Goal: Task Accomplishment & Management: Use online tool/utility

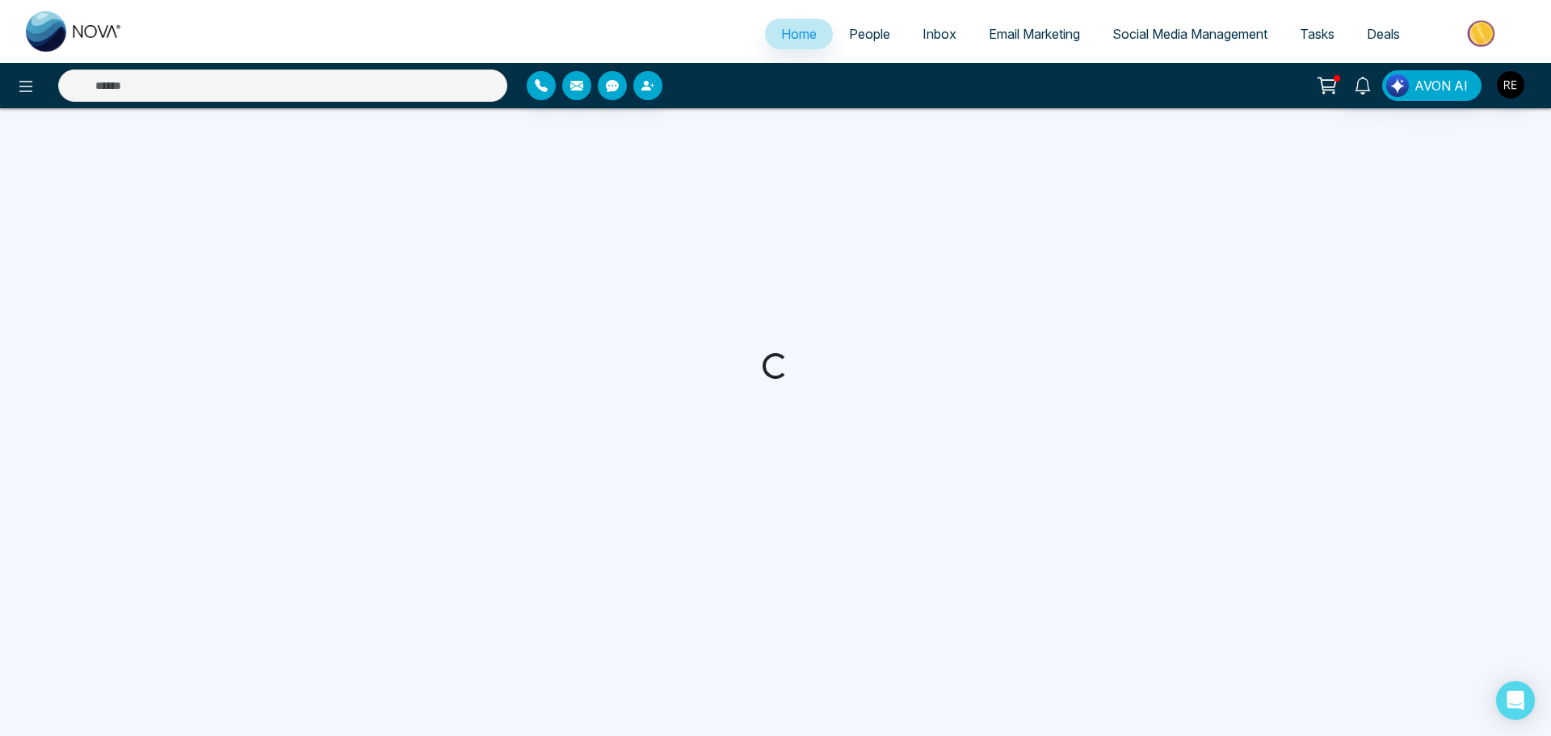
select select "*"
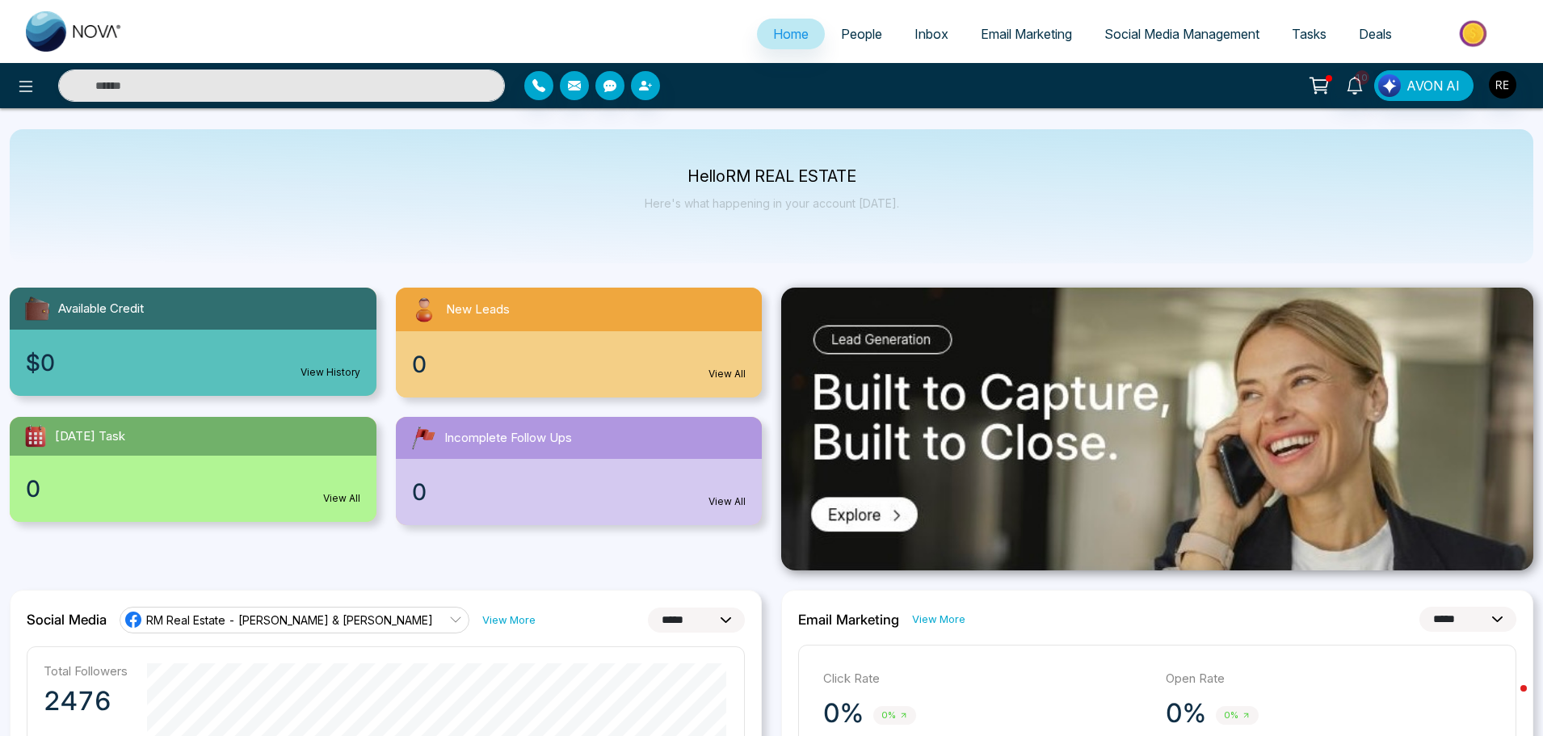
click at [1186, 26] on link "Social Media Management" at bounding box center [1181, 34] width 187 height 31
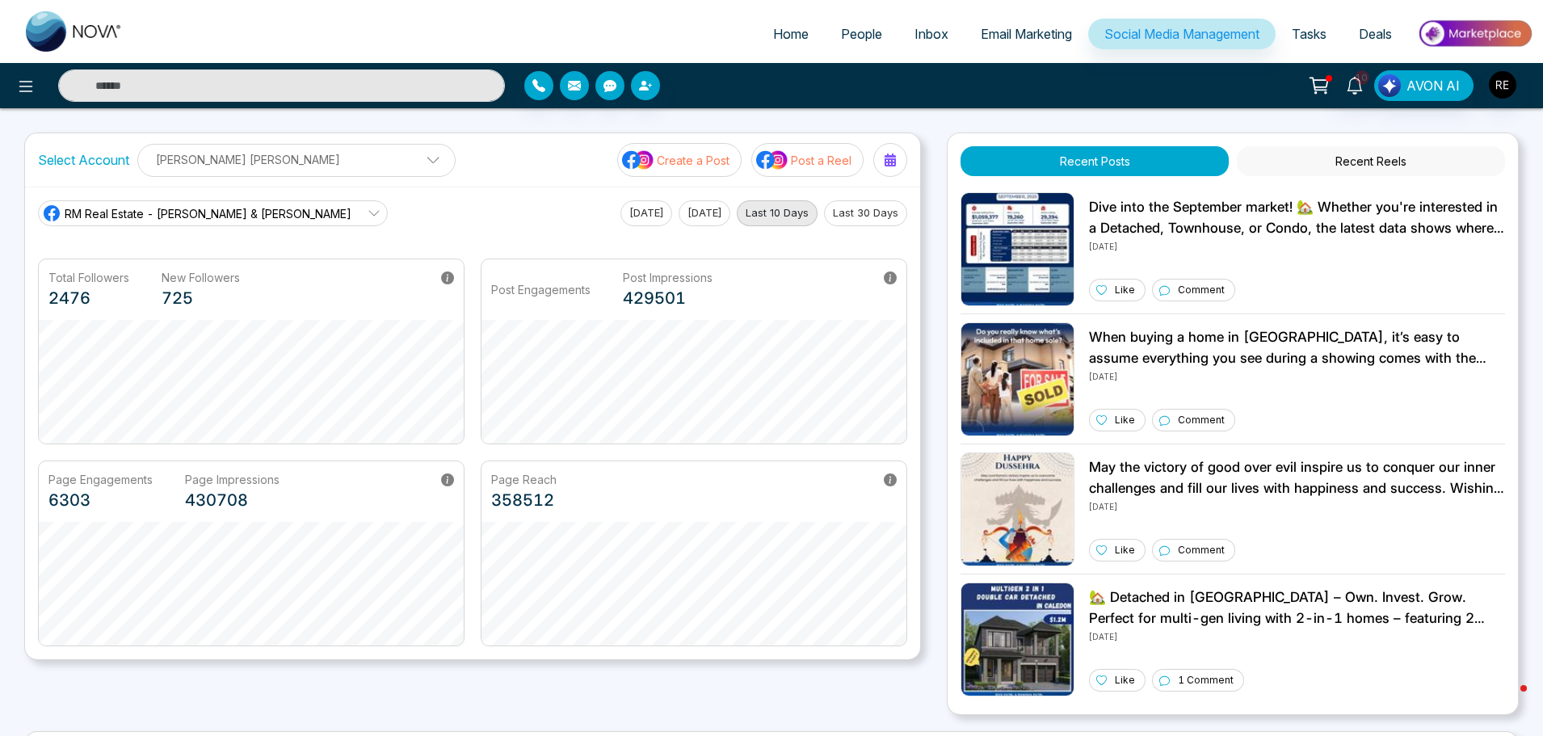
click at [44, 485] on div "Page Engagements 6303 Page Impressions 430708" at bounding box center [251, 491] width 425 height 61
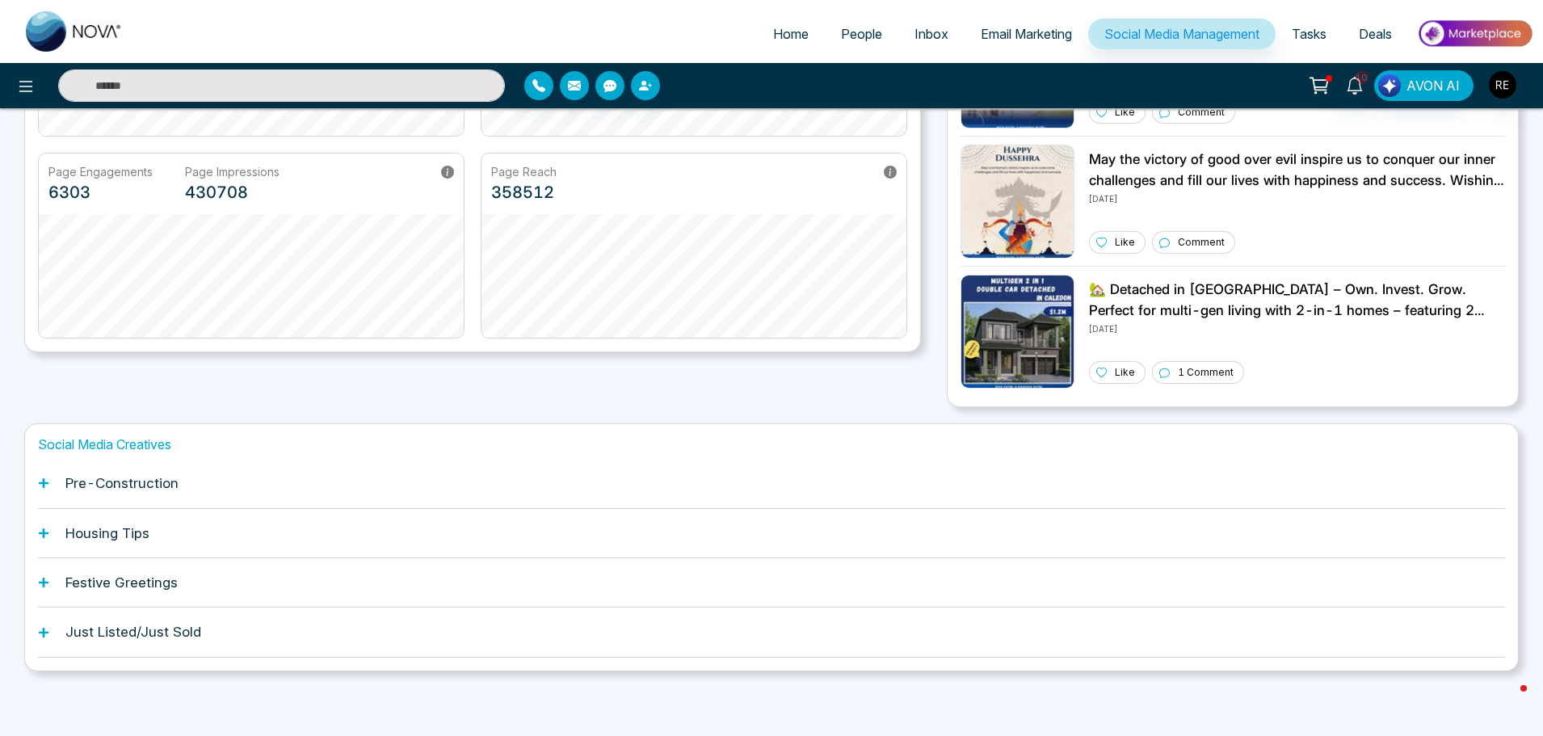
click at [44, 484] on icon at bounding box center [44, 483] width 10 height 10
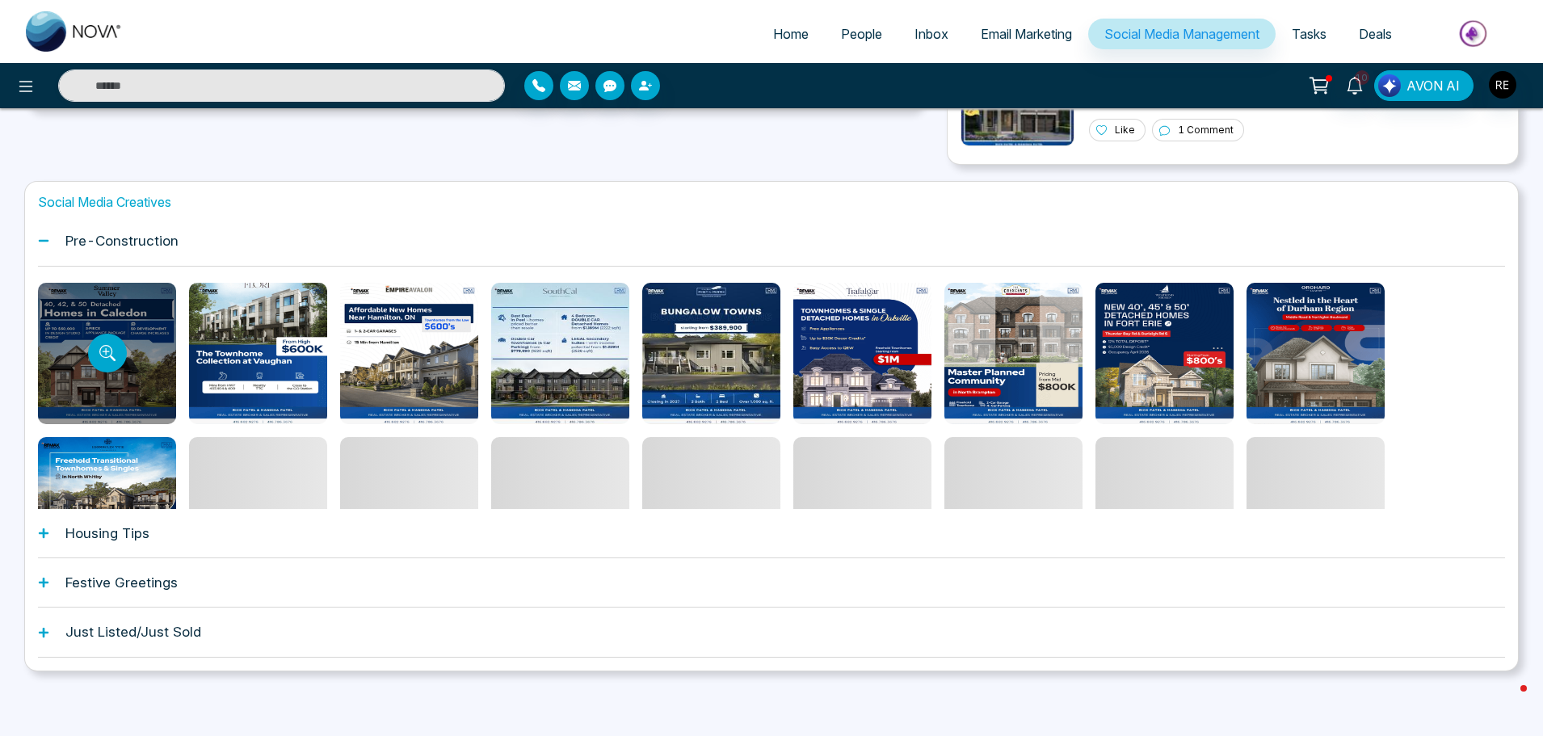
scroll to position [86, 0]
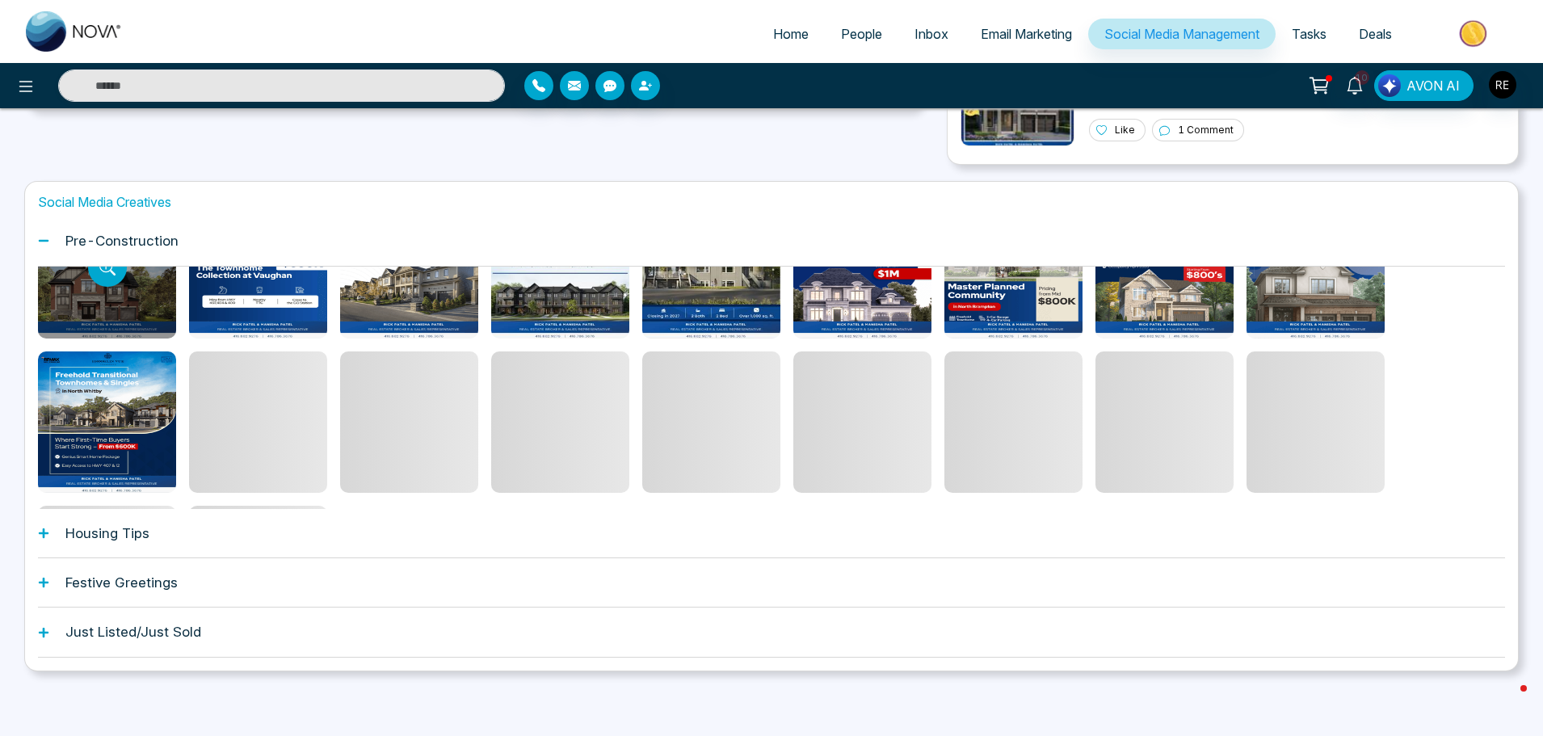
click at [42, 533] on div "Social Media Creatives Pre-Construction Housing Tips Festive Greetings Just Lis…" at bounding box center [771, 426] width 1494 height 490
click at [44, 535] on icon at bounding box center [44, 533] width 10 height 10
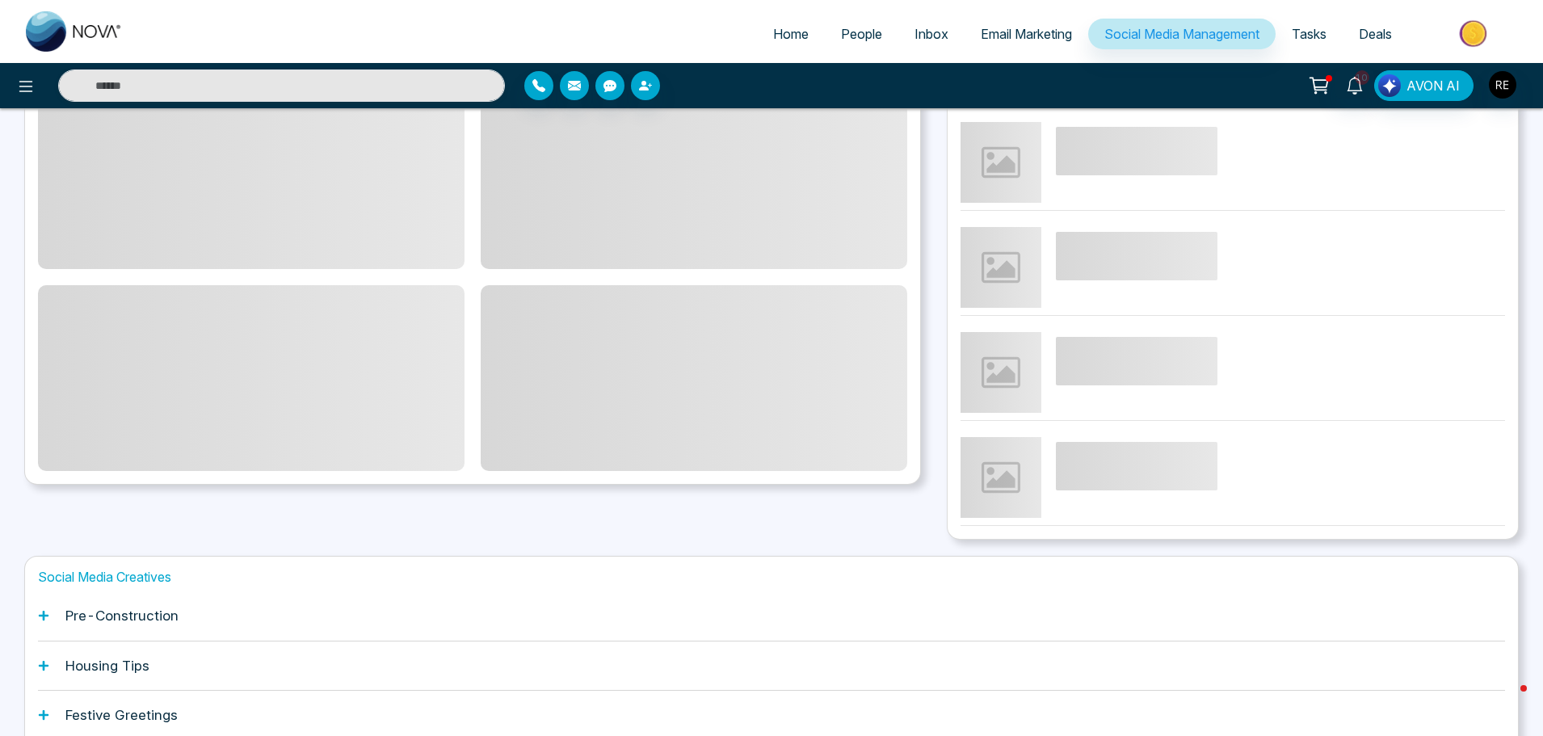
scroll to position [178, 0]
click at [43, 589] on div "Pre-Construction" at bounding box center [771, 613] width 1467 height 49
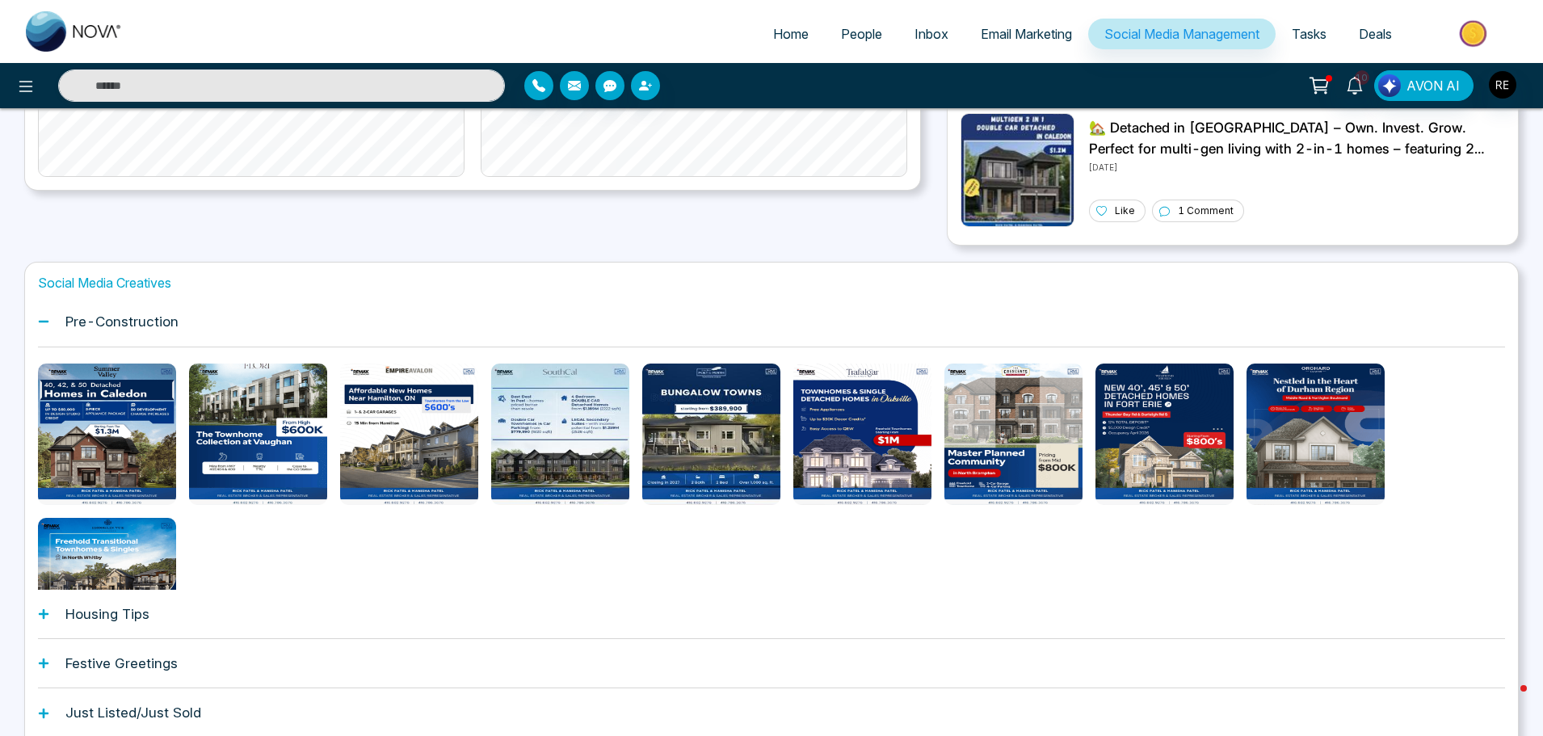
scroll to position [82, 0]
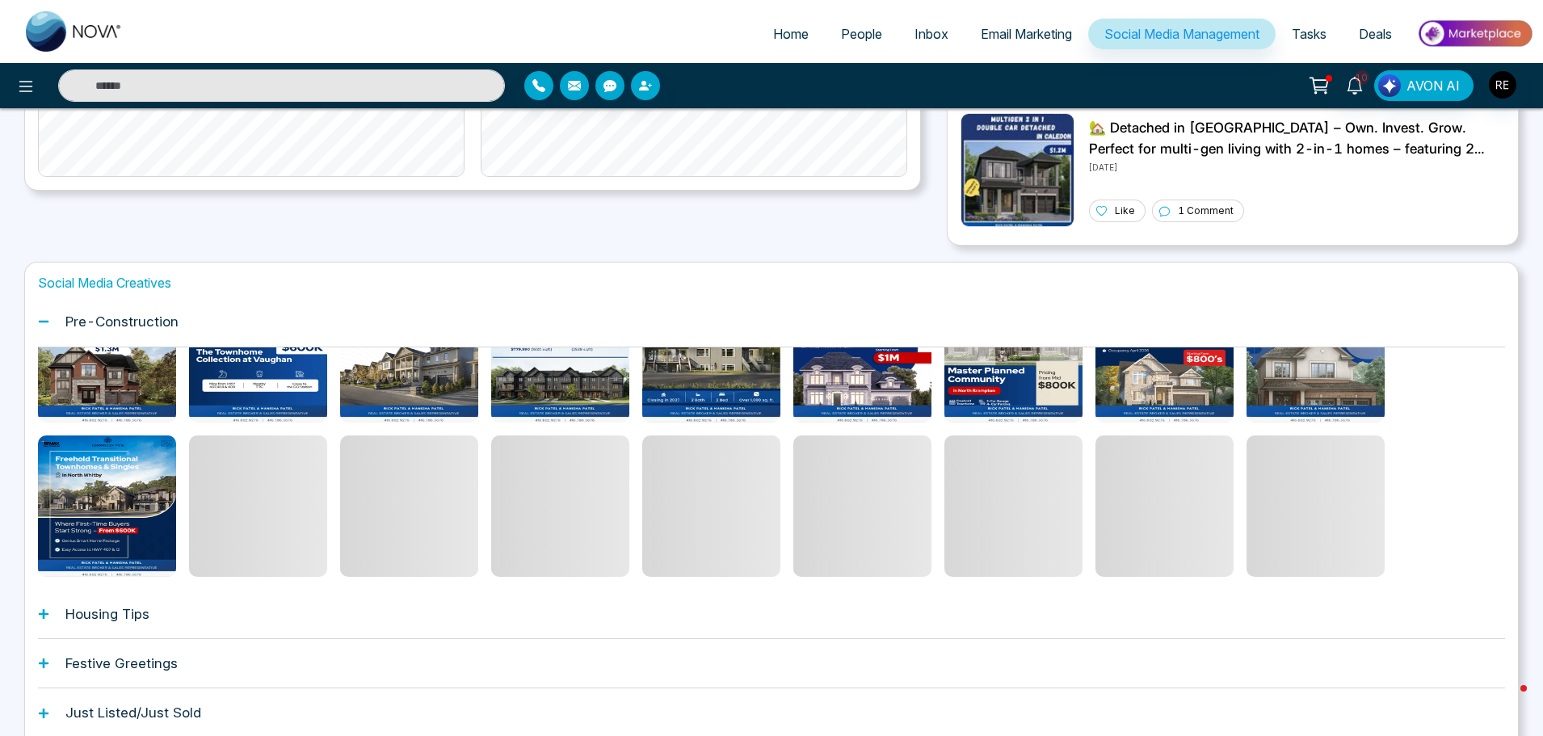
click at [44, 666] on icon at bounding box center [44, 663] width 10 height 10
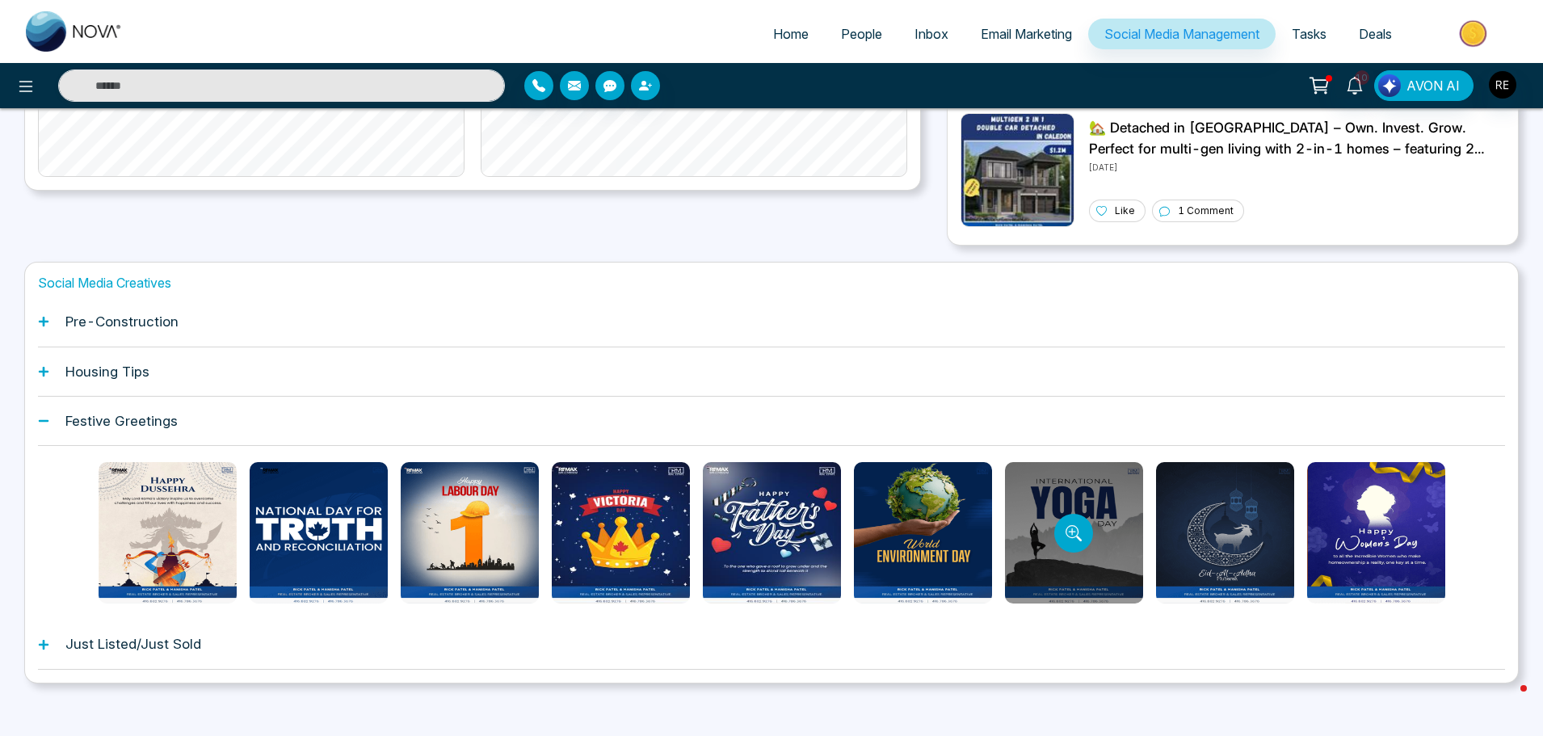
scroll to position [481, 0]
